Goal: Task Accomplishment & Management: Use online tool/utility

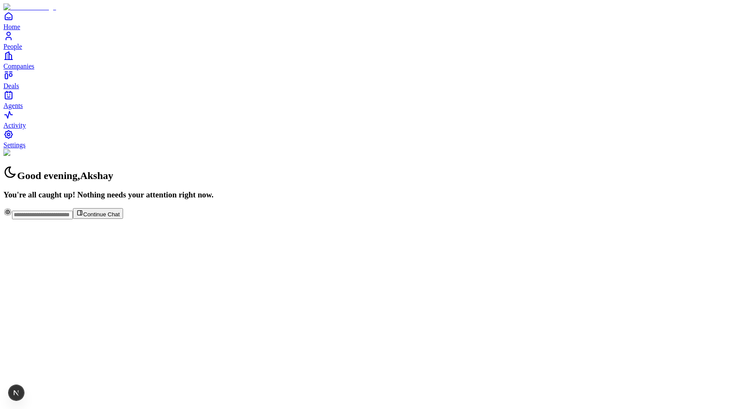
click at [349, 220] on div "Continue Chat" at bounding box center [367, 214] width 728 height 12
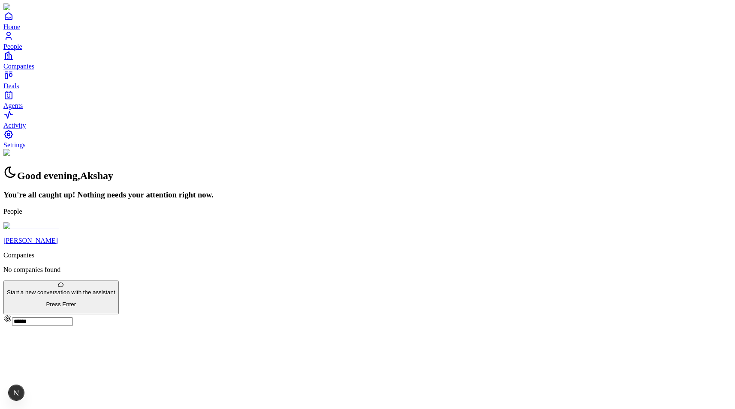
type input "******"
click at [321, 245] on p "[PERSON_NAME]" at bounding box center [367, 241] width 728 height 8
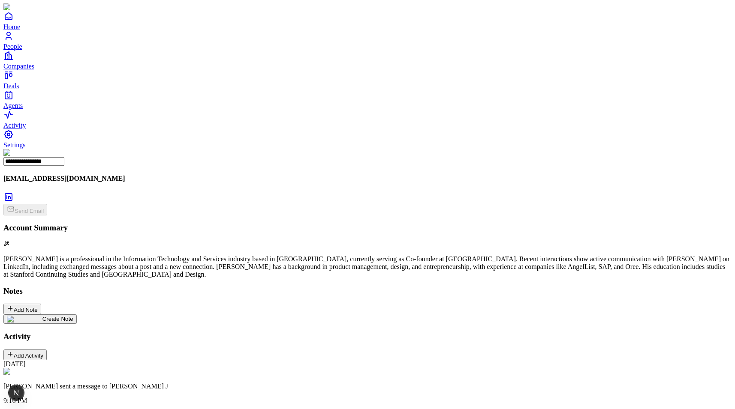
scroll to position [105, 0]
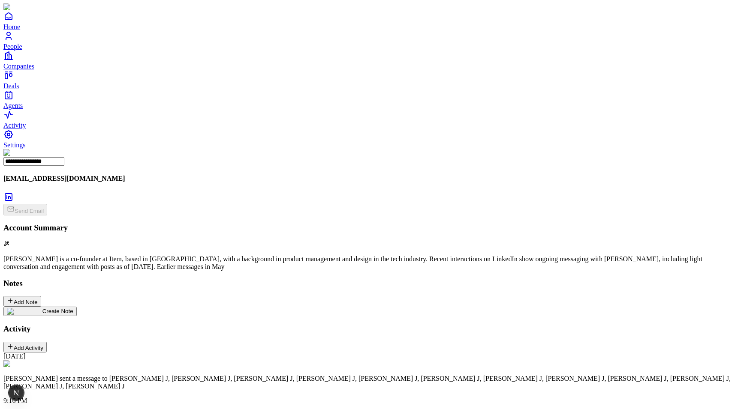
scroll to position [208, 0]
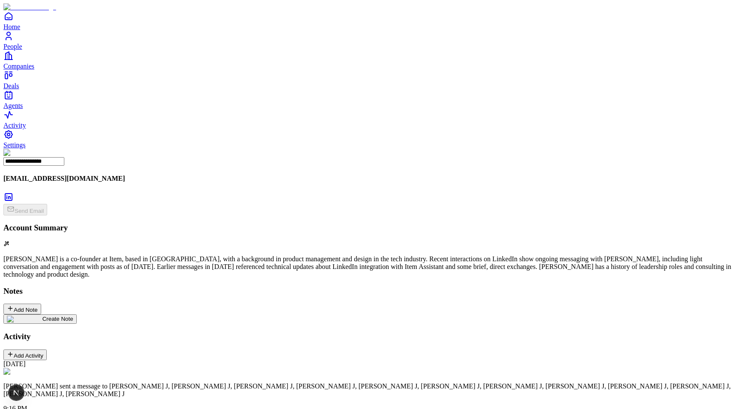
click at [116, 383] on p "Akshay Guthal sent a message to Andres Santanilla J, Andres Santanilla J, Andre…" at bounding box center [367, 390] width 728 height 15
drag, startPoint x: 116, startPoint y: 112, endPoint x: 196, endPoint y: 111, distance: 79.8
click at [196, 383] on p "Akshay Guthal sent a message to Andres Santanilla J, Andres Santanilla J, Andre…" at bounding box center [367, 390] width 728 height 15
copy p "Akshay Guthal sent a message to"
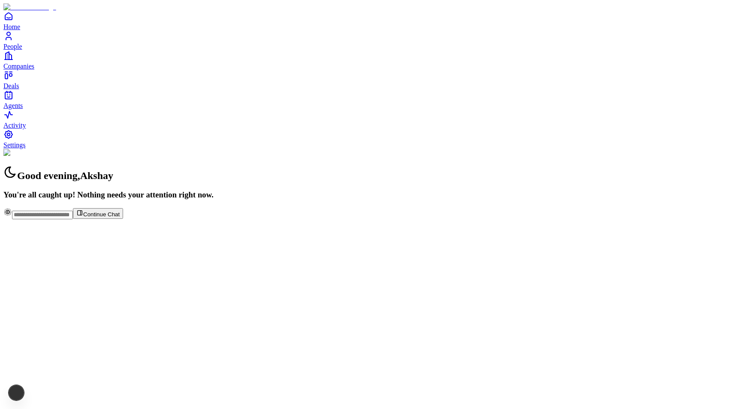
click at [296, 220] on div "Continue Chat" at bounding box center [367, 214] width 728 height 12
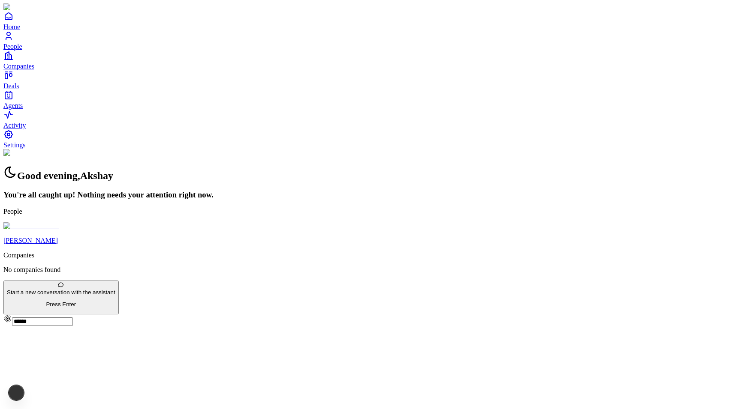
type input "******"
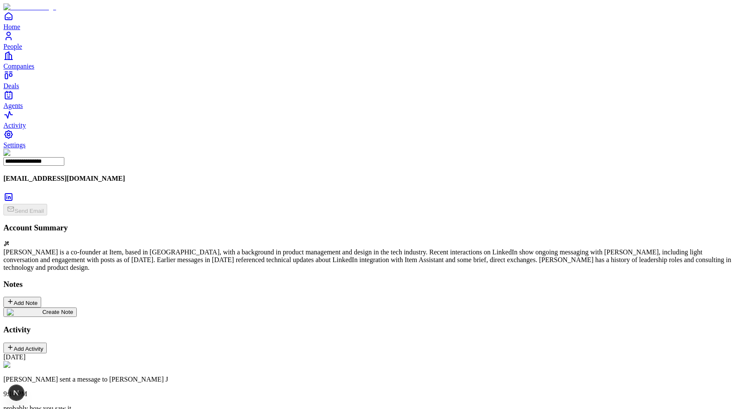
scroll to position [317, 0]
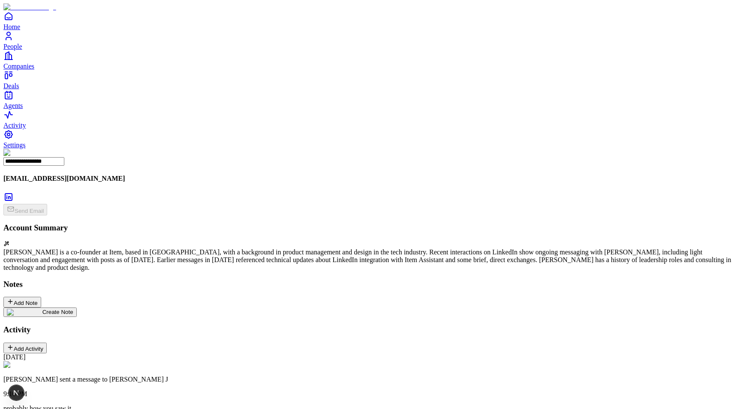
scroll to position [427, 0]
click at [17, 109] on link "Agents" at bounding box center [367, 99] width 728 height 19
click at [21, 109] on link "Agents" at bounding box center [367, 99] width 728 height 19
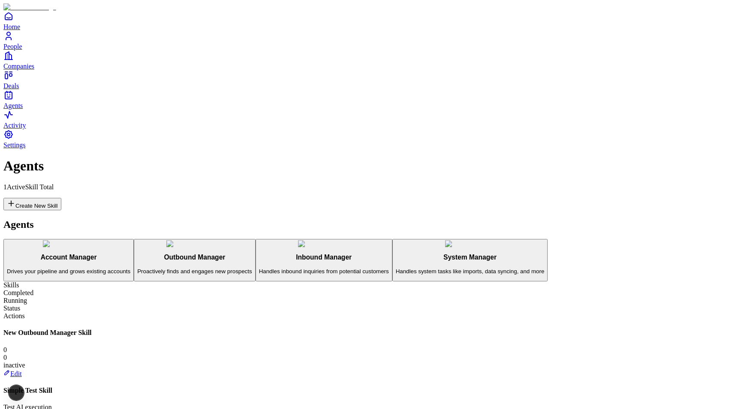
click at [22, 370] on link "Edit" at bounding box center [12, 373] width 18 height 7
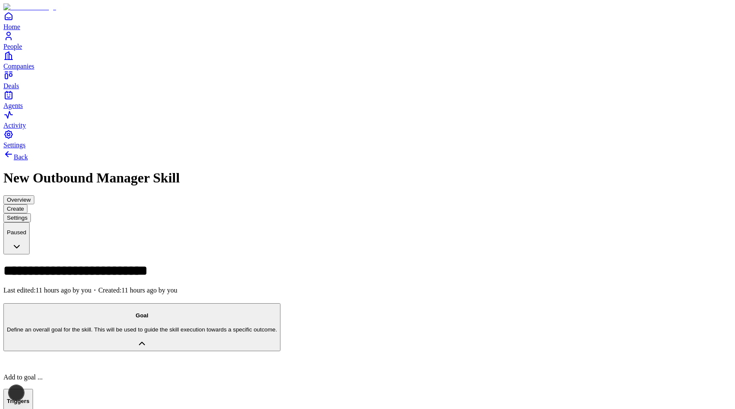
scroll to position [55, 0]
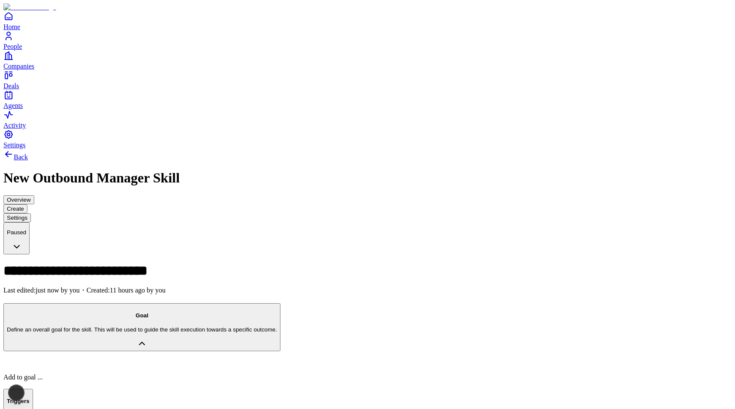
click at [129, 360] on p at bounding box center [367, 363] width 728 height 7
click at [133, 264] on h1 "**********" at bounding box center [217, 271] width 428 height 14
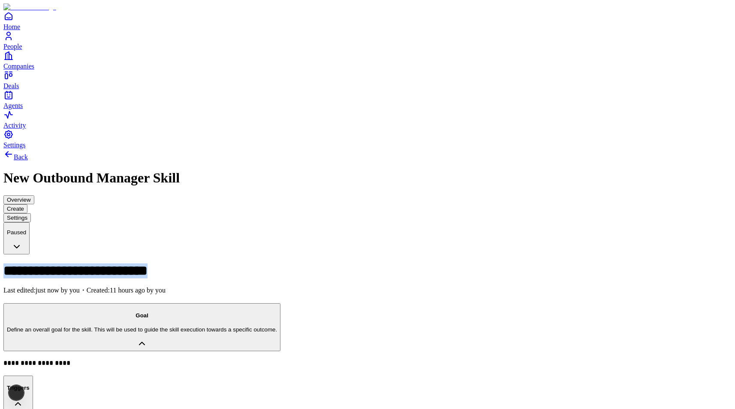
click at [133, 264] on h1 "**********" at bounding box center [217, 271] width 428 height 14
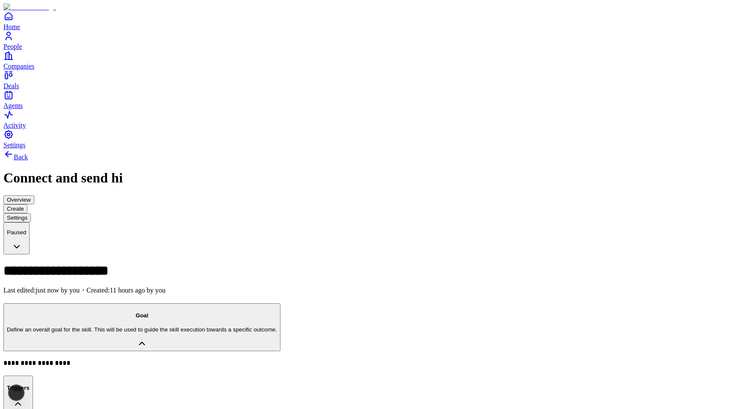
scroll to position [145, 0]
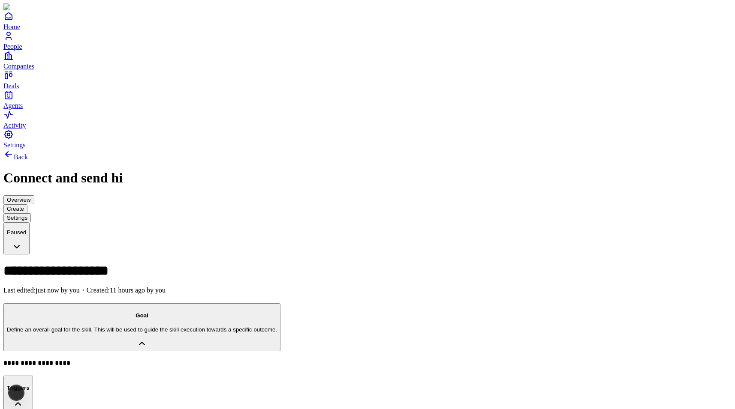
click at [21, 50] on link "People" at bounding box center [367, 40] width 728 height 19
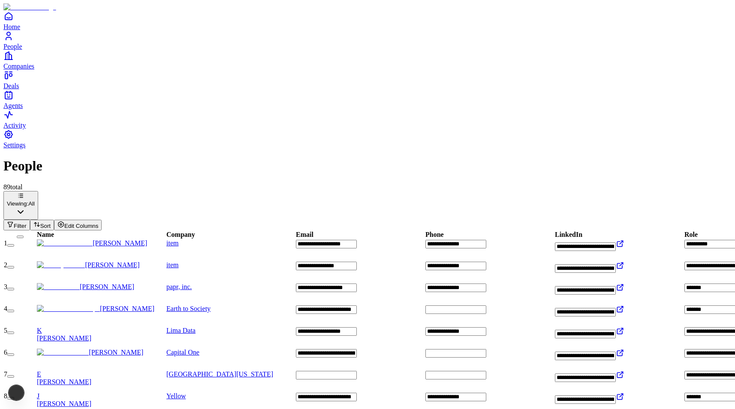
click at [14, 244] on button "button" at bounding box center [10, 245] width 7 height 3
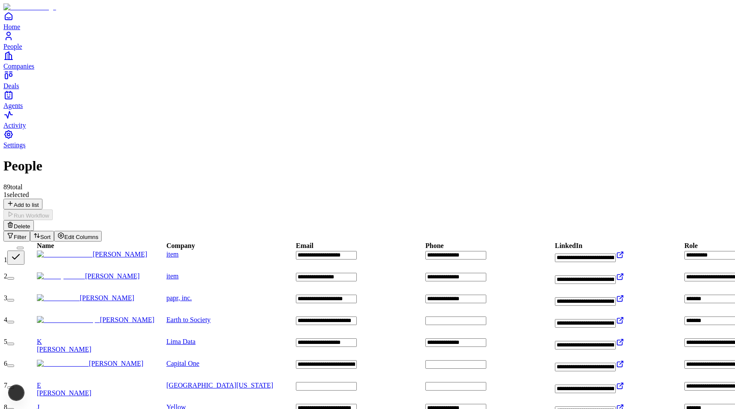
click at [24, 251] on button "button" at bounding box center [15, 258] width 17 height 14
type button "on"
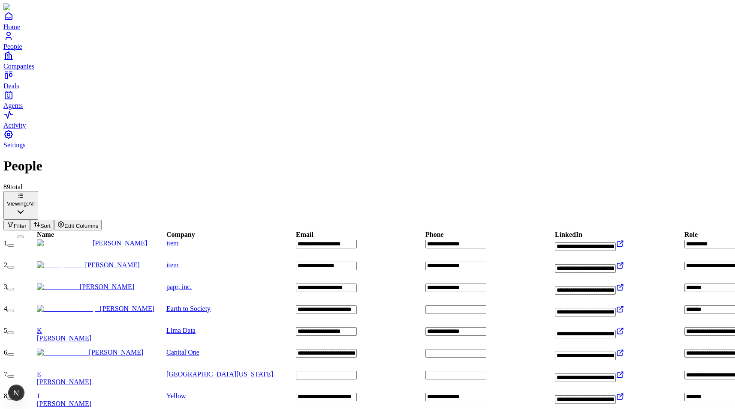
click at [14, 244] on button "button" at bounding box center [10, 245] width 7 height 3
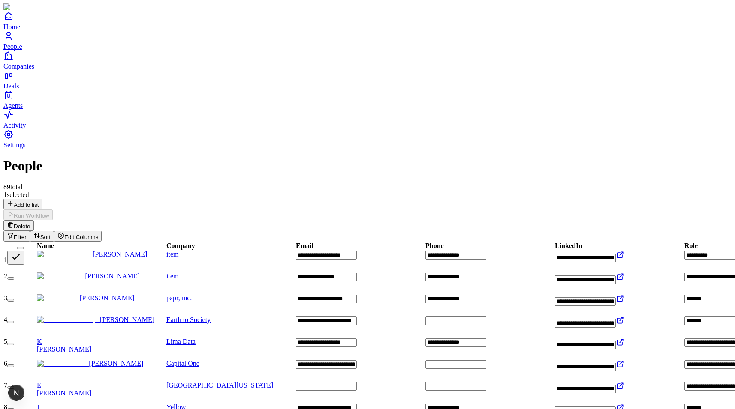
click at [177, 191] on div "1 selected Add to list Run Workflow Delete" at bounding box center [367, 211] width 728 height 40
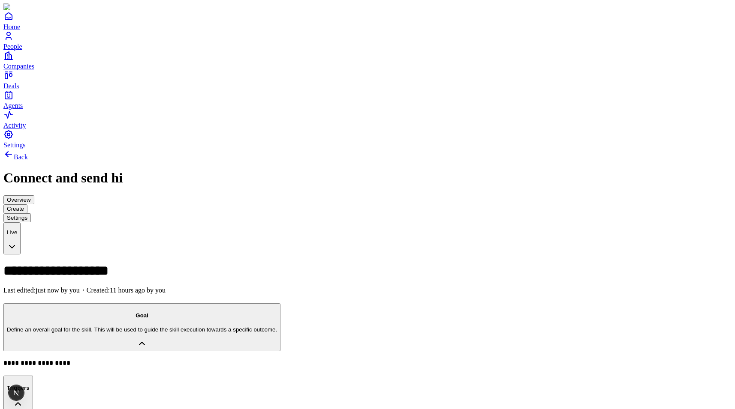
click at [22, 50] on span "People" at bounding box center [12, 46] width 19 height 7
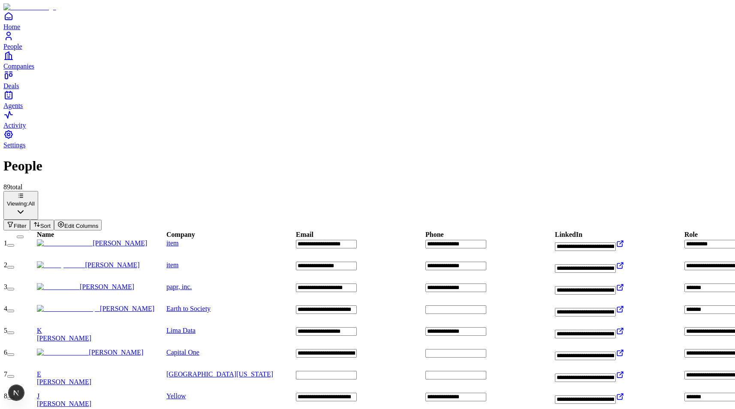
click at [14, 244] on button "button" at bounding box center [10, 245] width 7 height 3
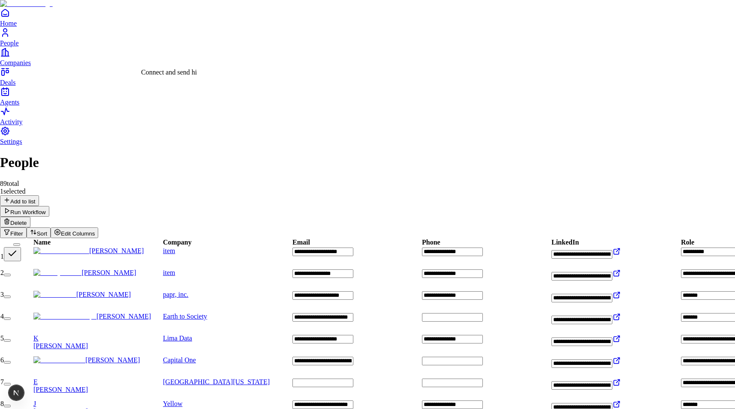
click at [181, 76] on div "Connect and send hi" at bounding box center [169, 73] width 56 height 8
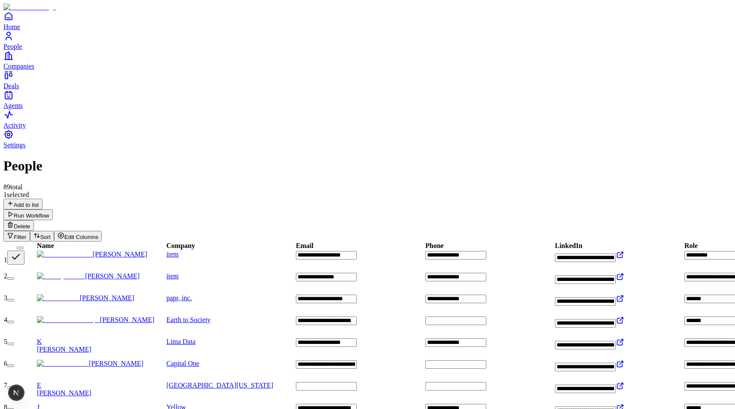
click at [19, 109] on link "Agents" at bounding box center [367, 99] width 728 height 19
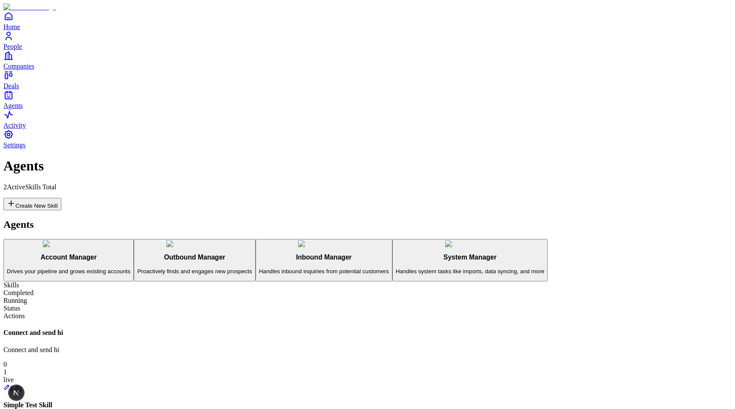
click at [22, 385] on link "Edit" at bounding box center [12, 388] width 18 height 7
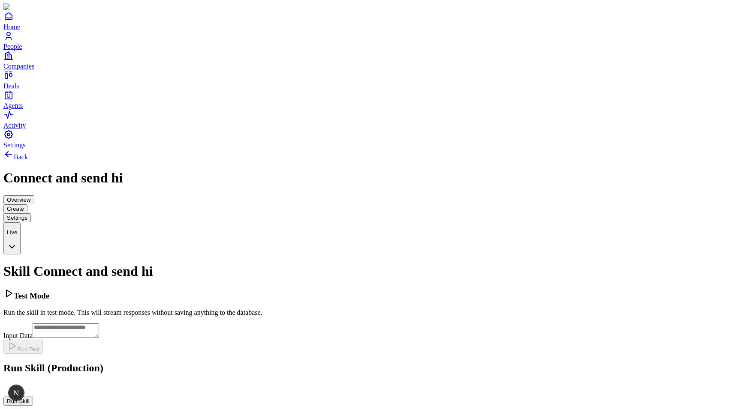
click at [99, 324] on textarea "Input Data" at bounding box center [66, 331] width 66 height 15
click at [184, 383] on div at bounding box center [367, 386] width 728 height 7
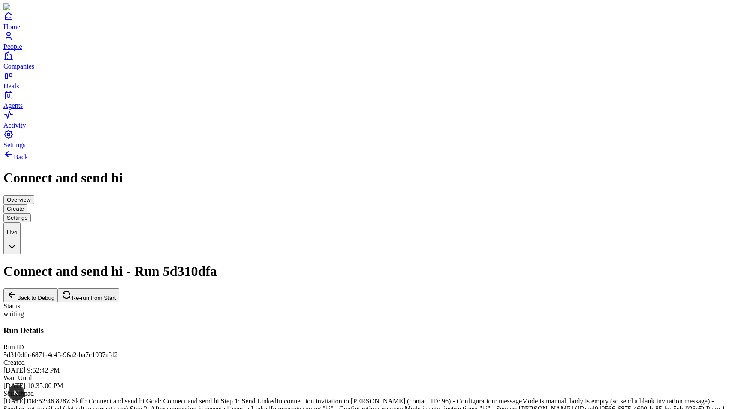
scroll to position [384, 0]
drag, startPoint x: 84, startPoint y: 310, endPoint x: 305, endPoint y: 310, distance: 220.8
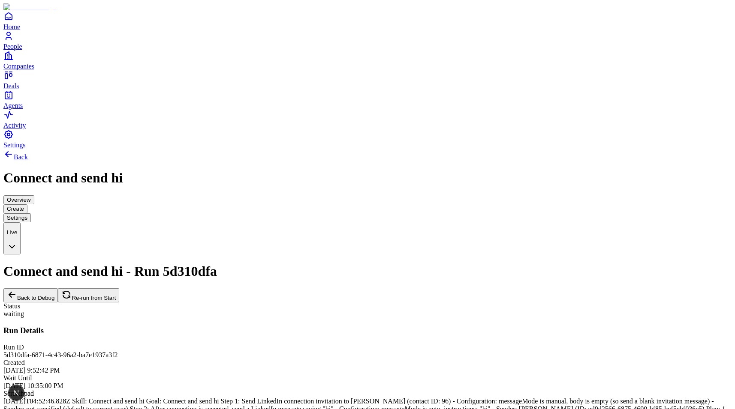
click at [9, 100] on icon "Agents" at bounding box center [8, 95] width 10 height 10
